Goal: Navigation & Orientation: Find specific page/section

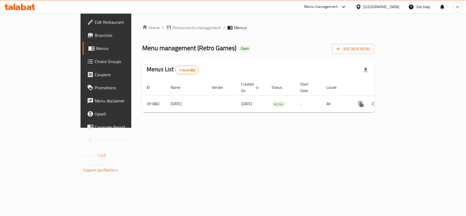
click at [394, 6] on div "[GEOGRAPHIC_DATA]" at bounding box center [382, 7] width 36 height 6
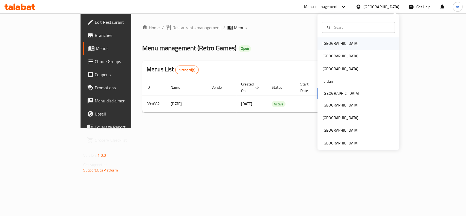
click at [325, 44] on div "[GEOGRAPHIC_DATA]" at bounding box center [341, 44] width 36 height 6
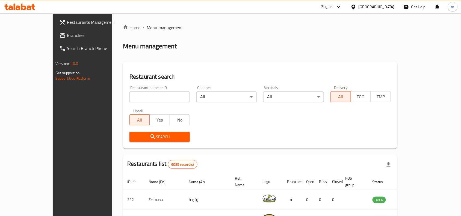
click at [340, 7] on icon at bounding box center [338, 7] width 3 height 2
click at [313, 63] on div "Restaurant-Management" at bounding box center [309, 62] width 43 height 6
